Goal: Navigation & Orientation: Go to known website

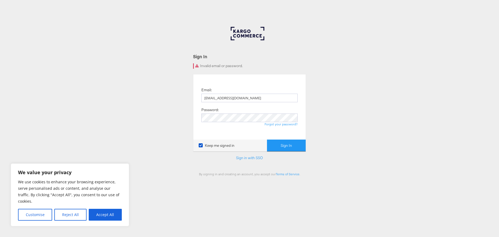
drag, startPoint x: 243, startPoint y: 123, endPoint x: 234, endPoint y: 111, distance: 15.4
click at [243, 122] on div "Forgot your password?" at bounding box center [249, 124] width 96 height 4
click at [253, 159] on link "Sign in with SSO" at bounding box center [249, 158] width 27 height 5
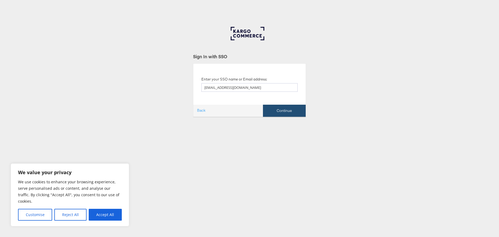
type input "[EMAIL_ADDRESS][DOMAIN_NAME]"
click at [293, 116] on button "Continue" at bounding box center [284, 111] width 43 height 12
